Goal: Task Accomplishment & Management: Use online tool/utility

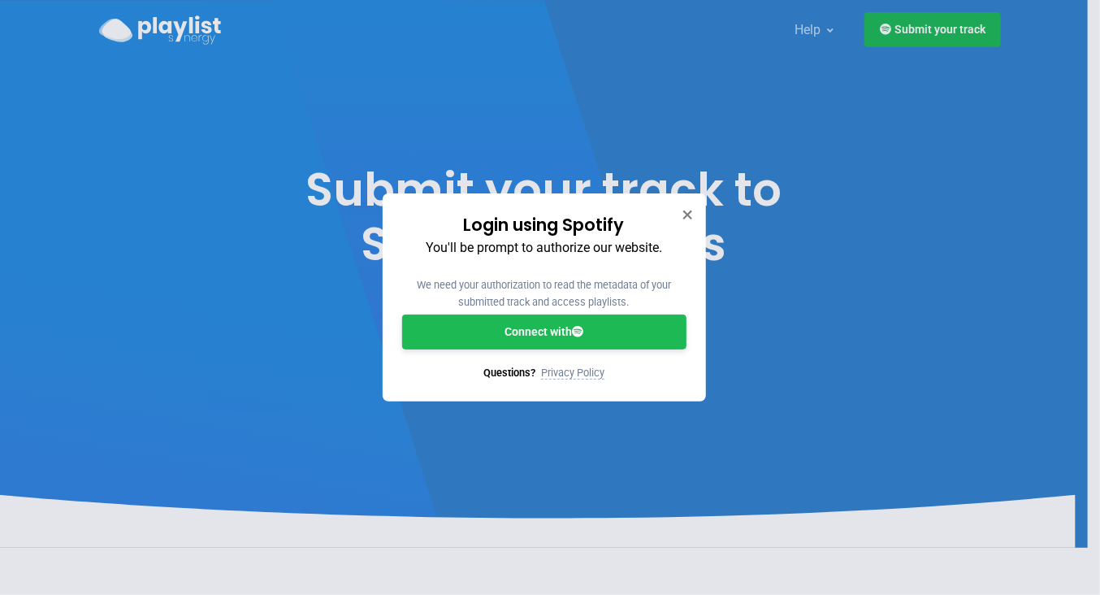
click at [530, 337] on link "Connect with" at bounding box center [544, 331] width 284 height 35
click at [556, 331] on link "Connect with" at bounding box center [544, 331] width 284 height 35
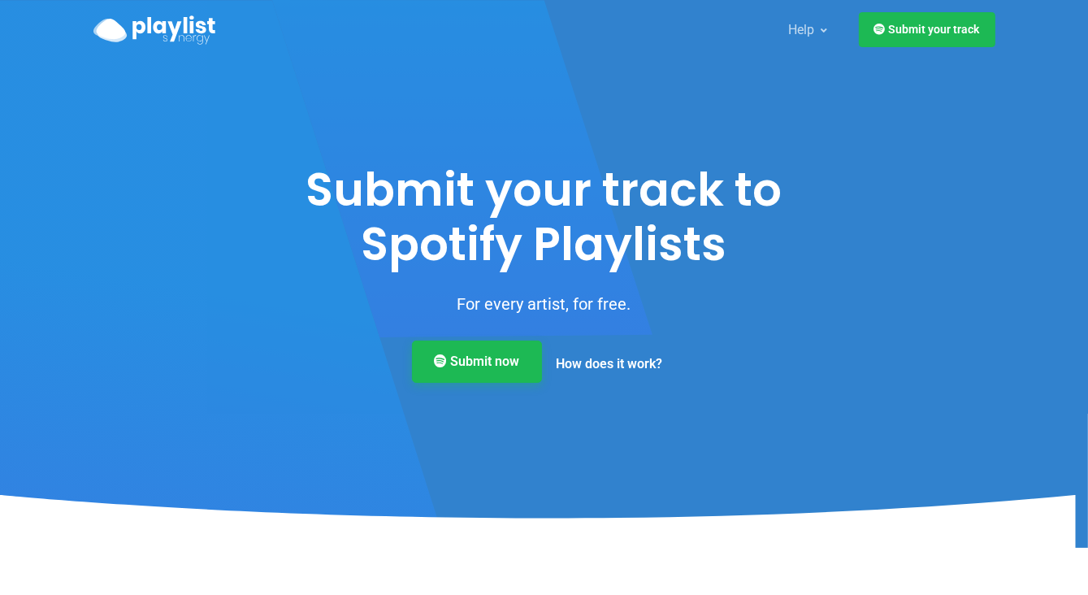
click at [489, 358] on link "Submit now" at bounding box center [477, 362] width 130 height 42
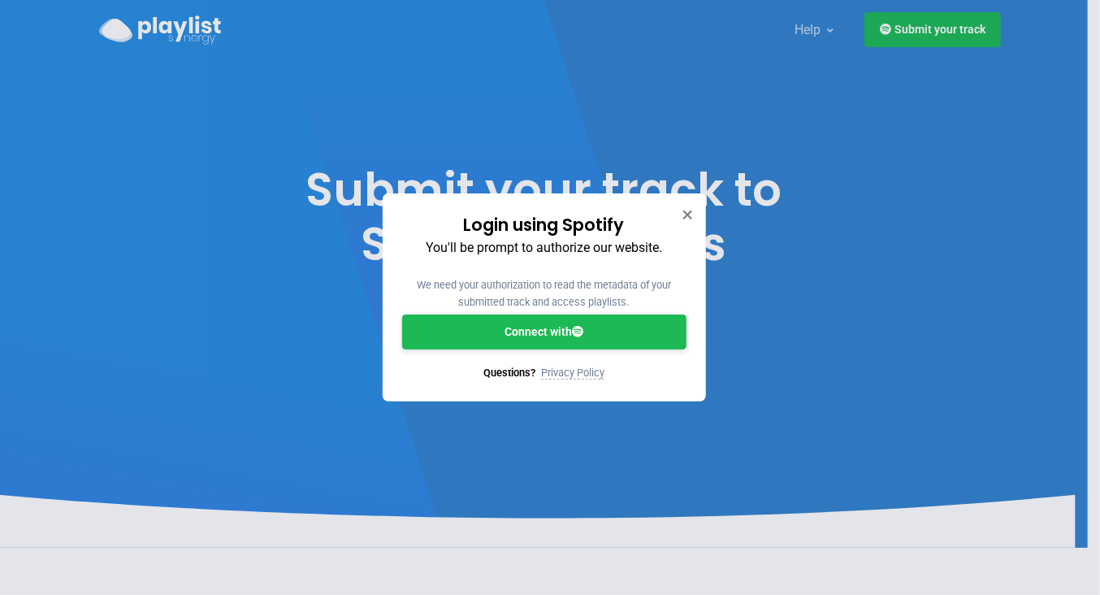
click at [561, 337] on link "Connect with" at bounding box center [544, 331] width 284 height 35
